Goal: Task Accomplishment & Management: Use online tool/utility

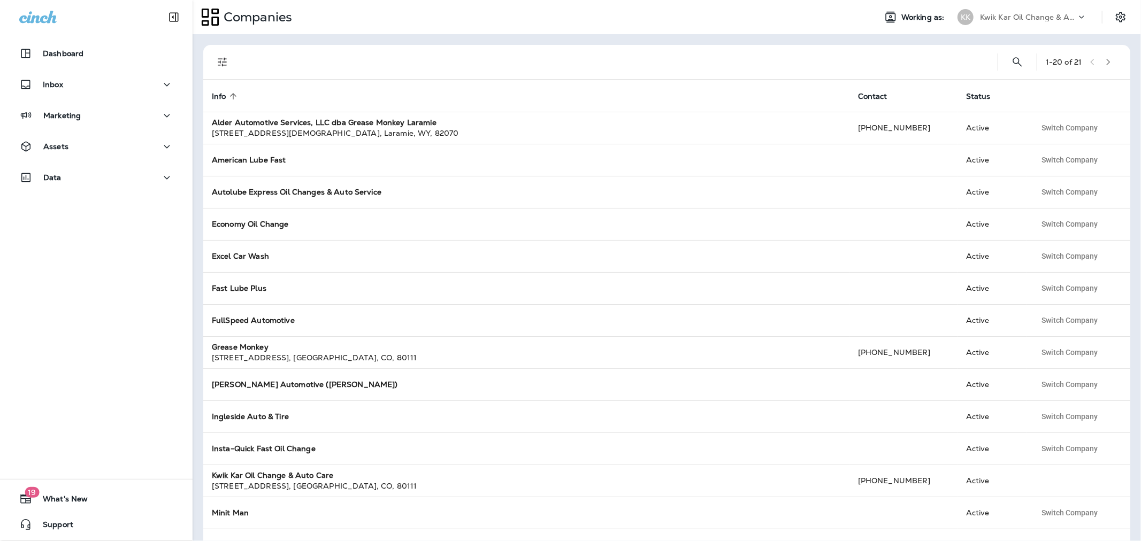
click at [996, 19] on p "Kwik Kar Oil Change & Auto Care" at bounding box center [1028, 17] width 96 height 9
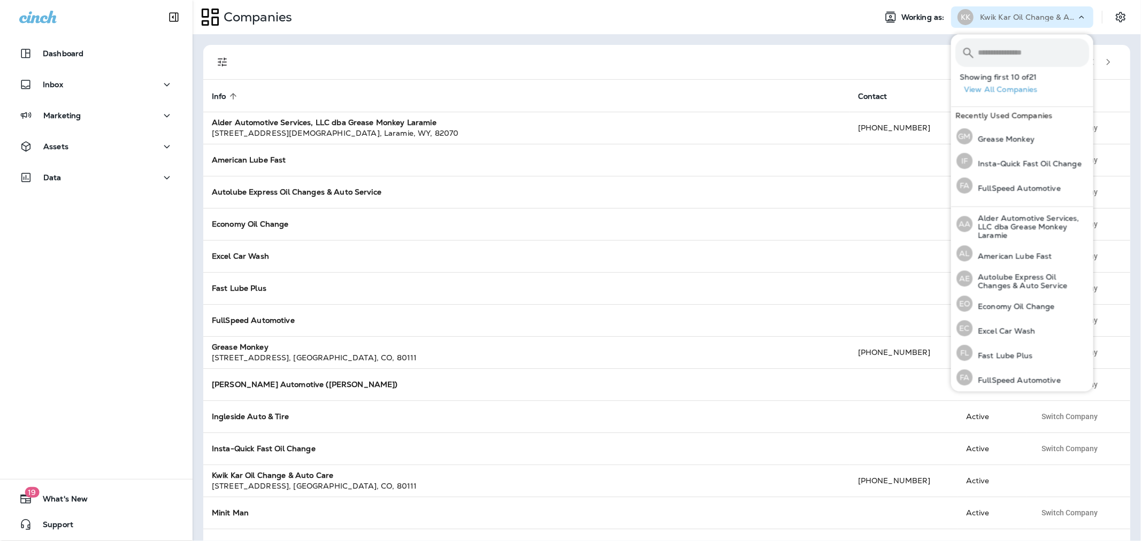
click at [995, 56] on input "text" at bounding box center [1033, 53] width 111 height 28
click at [1012, 140] on p "Grease Monkey" at bounding box center [1003, 139] width 62 height 9
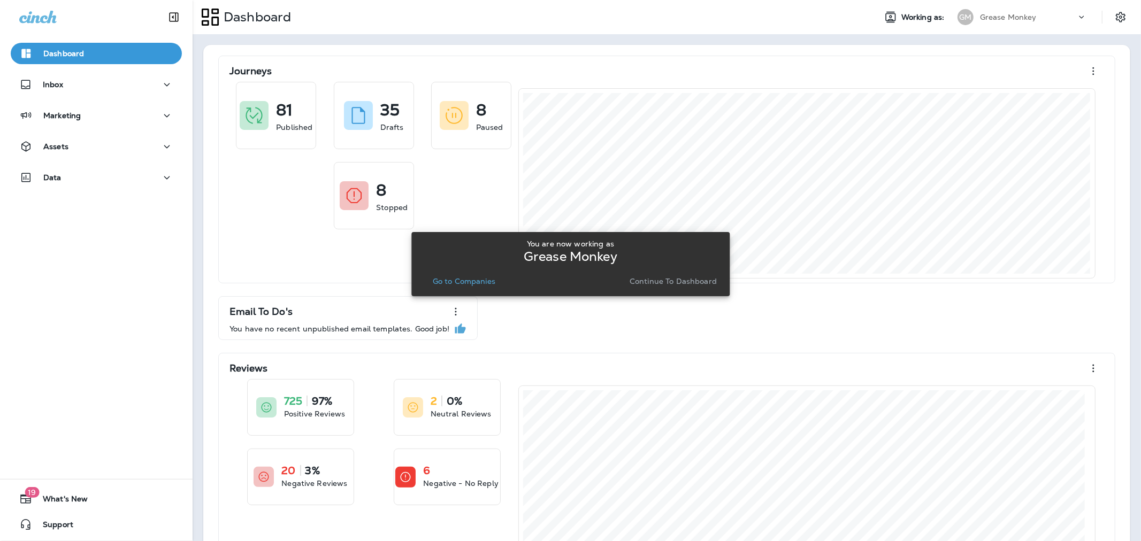
click at [702, 280] on p "Continue to Dashboard" at bounding box center [673, 281] width 87 height 9
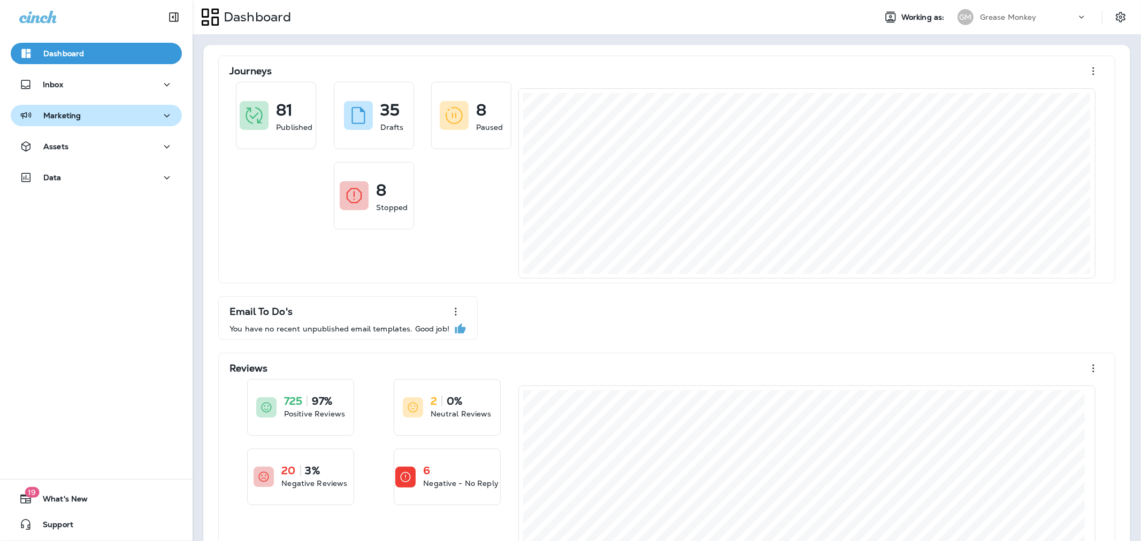
click at [127, 118] on div "Marketing" at bounding box center [96, 115] width 154 height 13
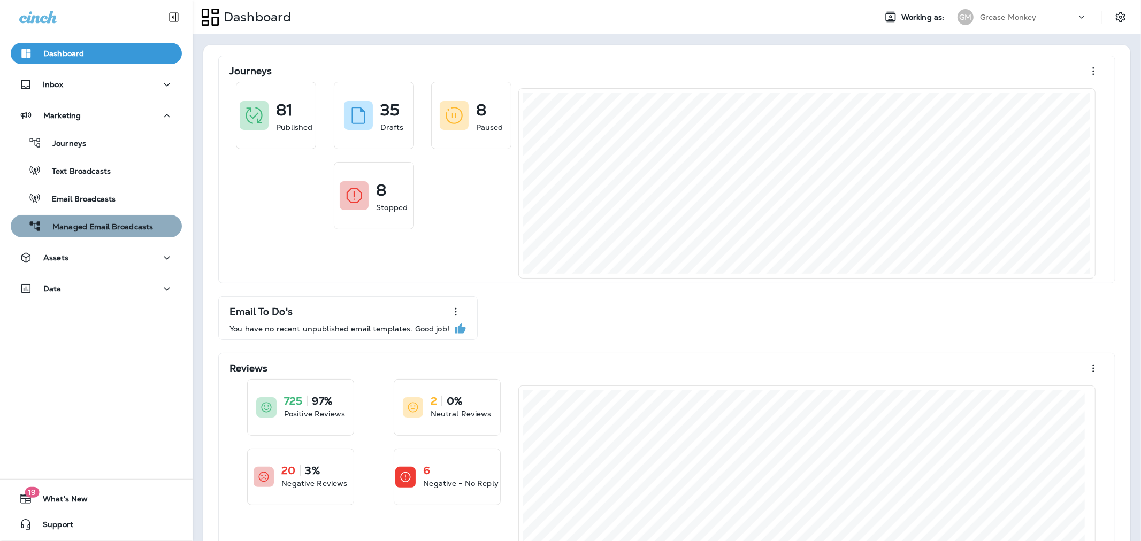
click at [111, 227] on p "Managed Email Broadcasts" at bounding box center [97, 228] width 111 height 10
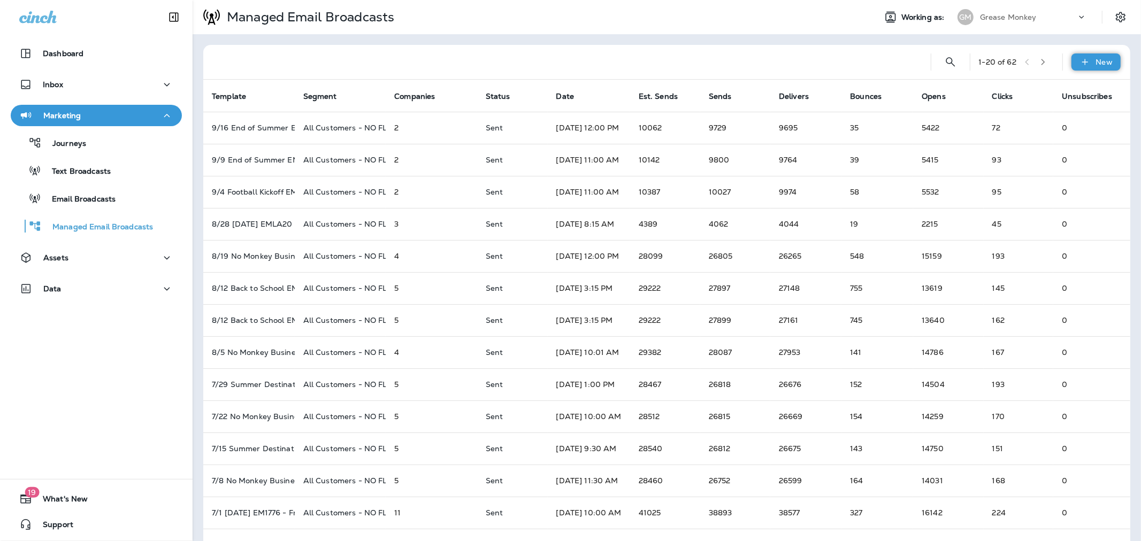
click at [1096, 61] on p "New" at bounding box center [1104, 62] width 17 height 9
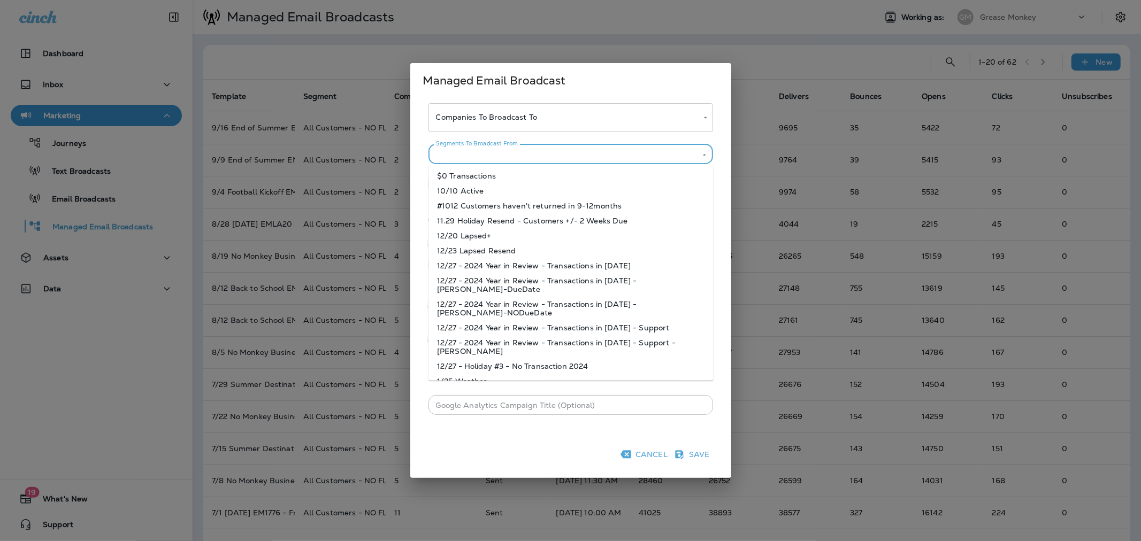
click at [614, 152] on input "Segments To Broadcast From" at bounding box center [562, 154] width 261 height 13
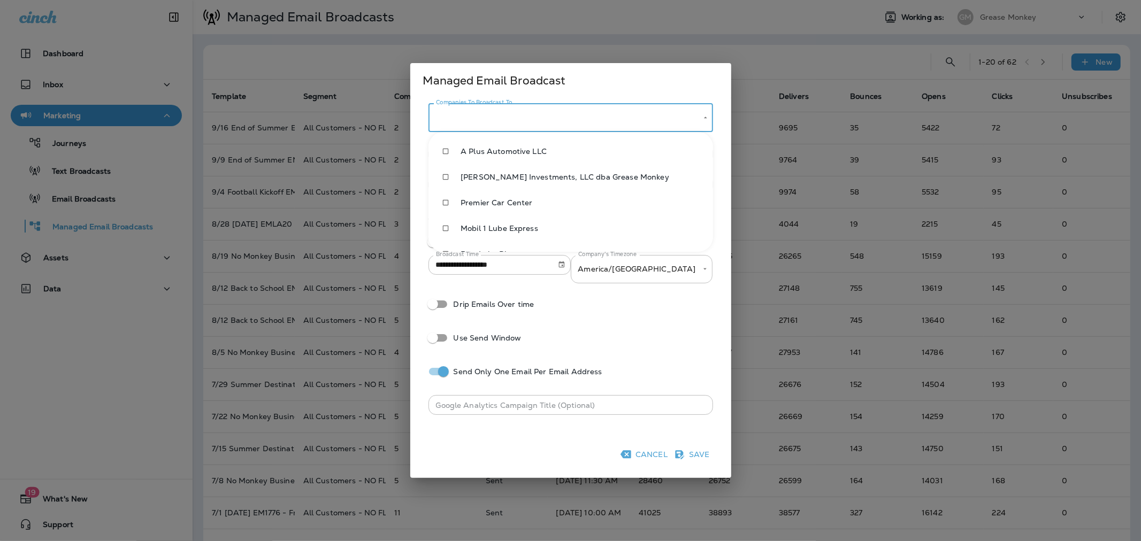
click at [616, 0] on body "Dashboard Inbox Marketing Journeys Text Broadcasts Email Broadcasts Managed Ema…" at bounding box center [570, 0] width 1141 height 0
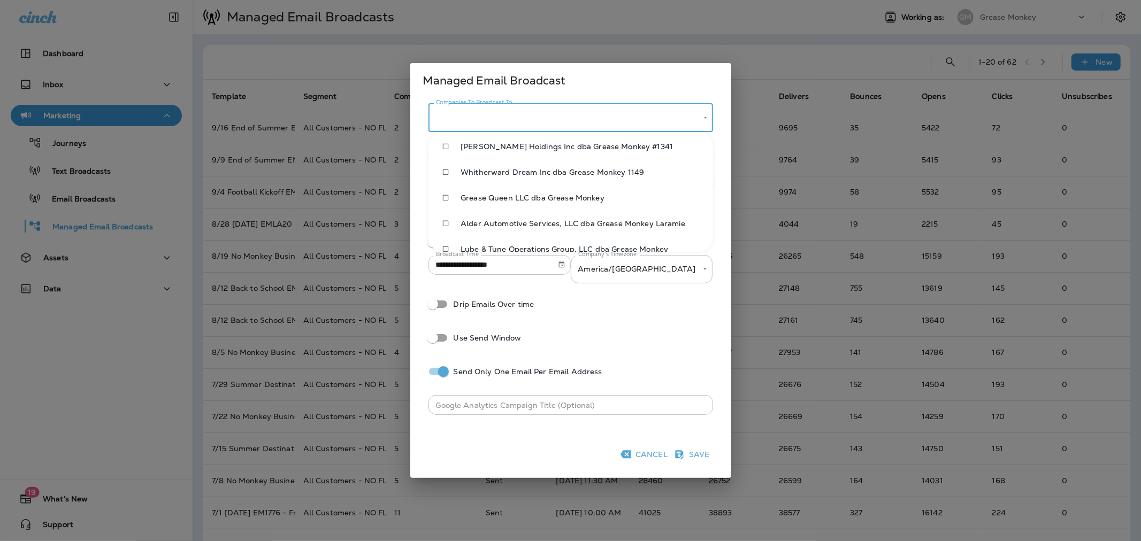
scroll to position [432, 0]
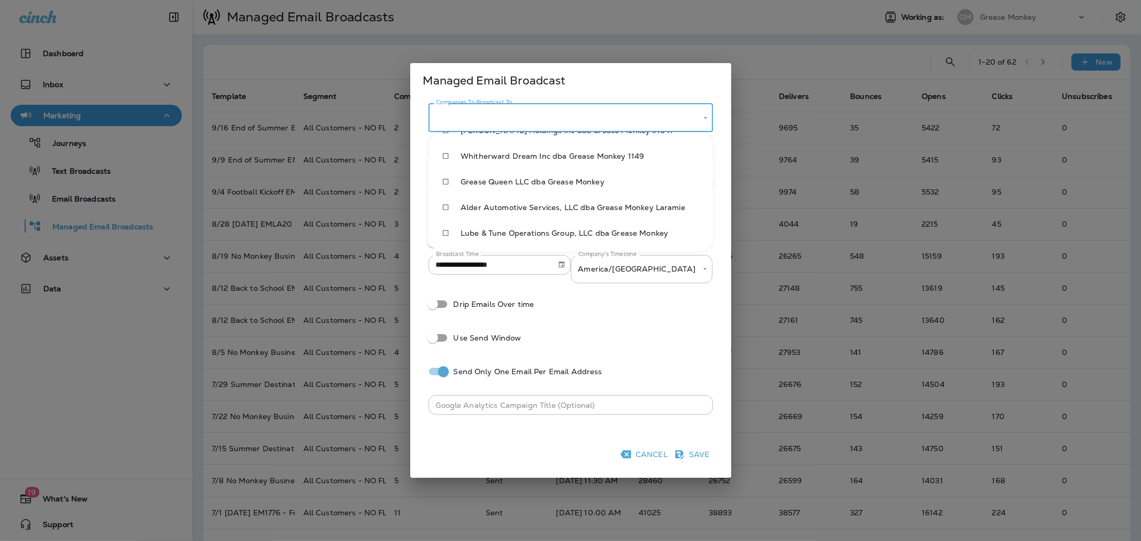
click at [637, 456] on div at bounding box center [570, 270] width 1141 height 541
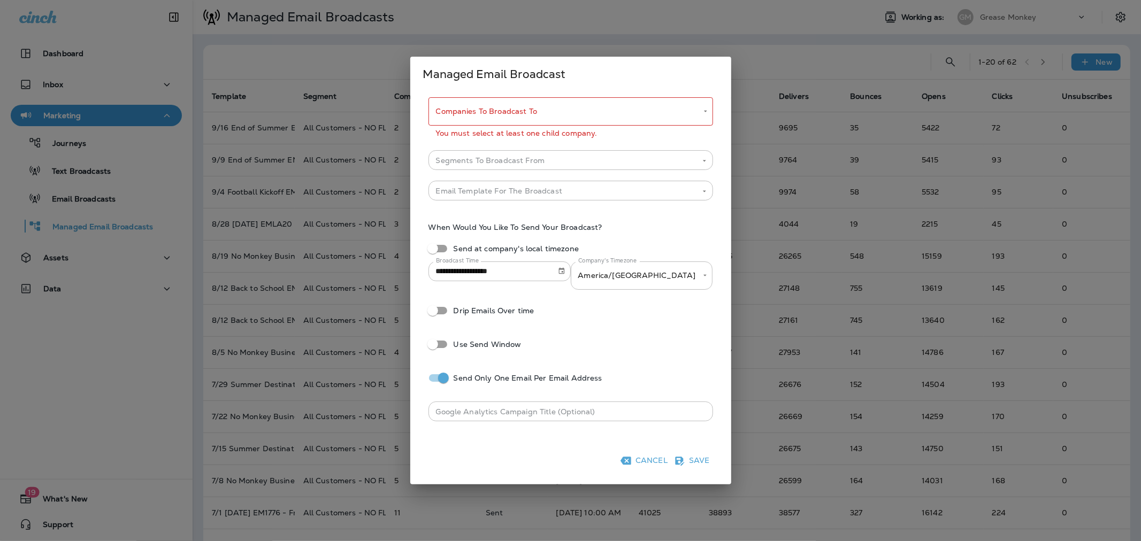
click at [639, 458] on button "Cancel" at bounding box center [644, 461] width 53 height 17
